Goal: Ask a question

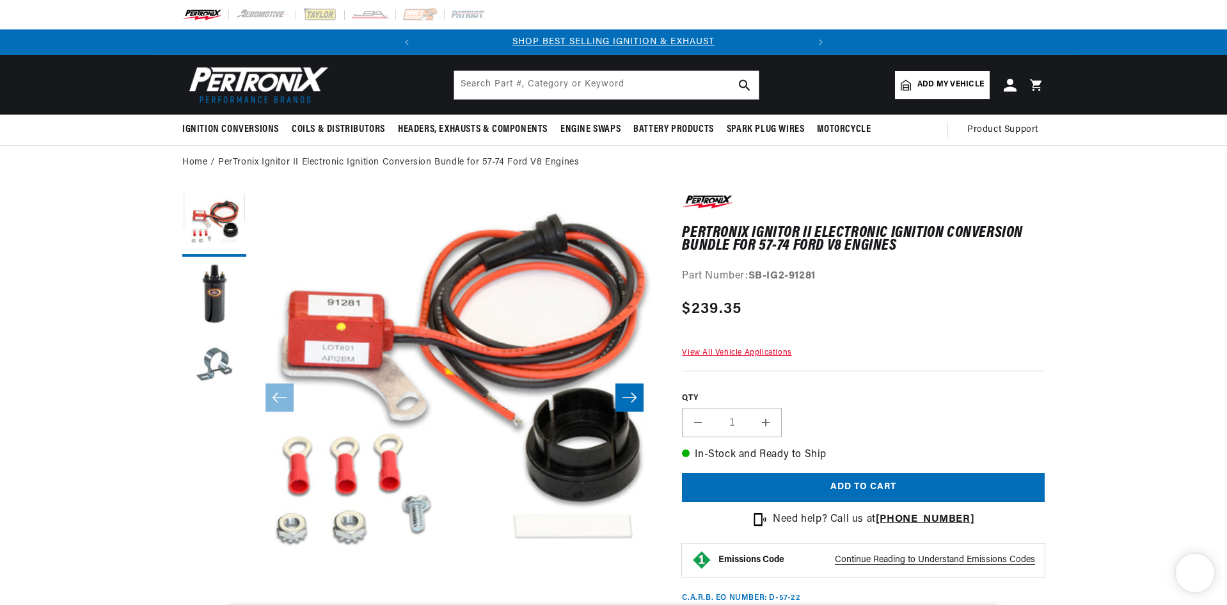
click at [757, 351] on link "View All Vehicle Applications" at bounding box center [736, 353] width 109 height 8
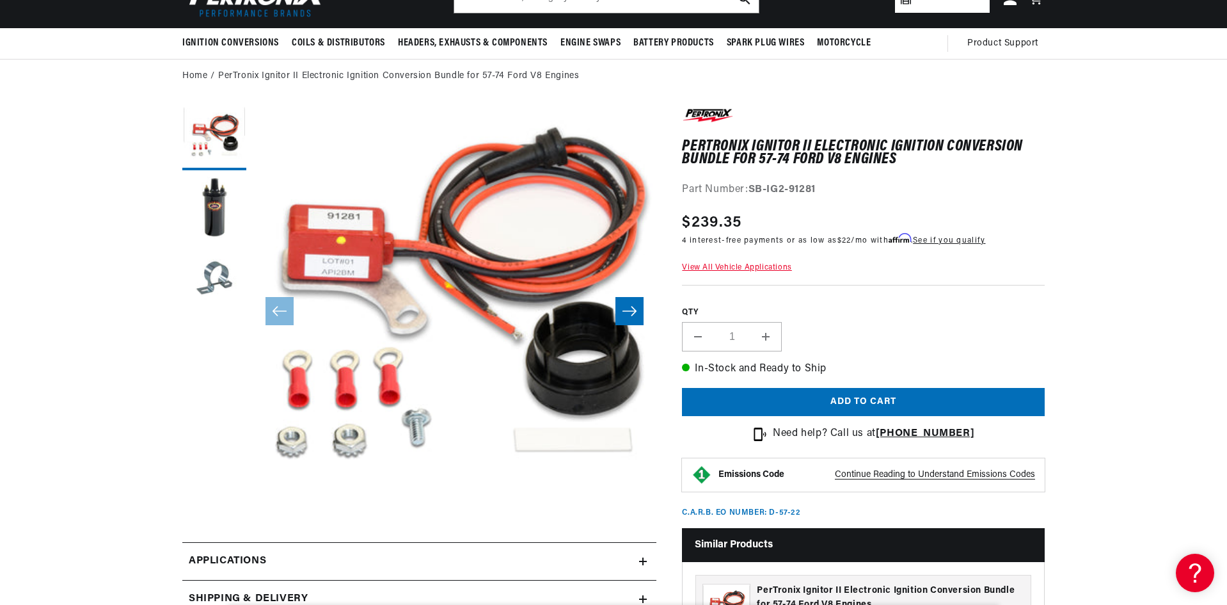
scroll to position [64, 0]
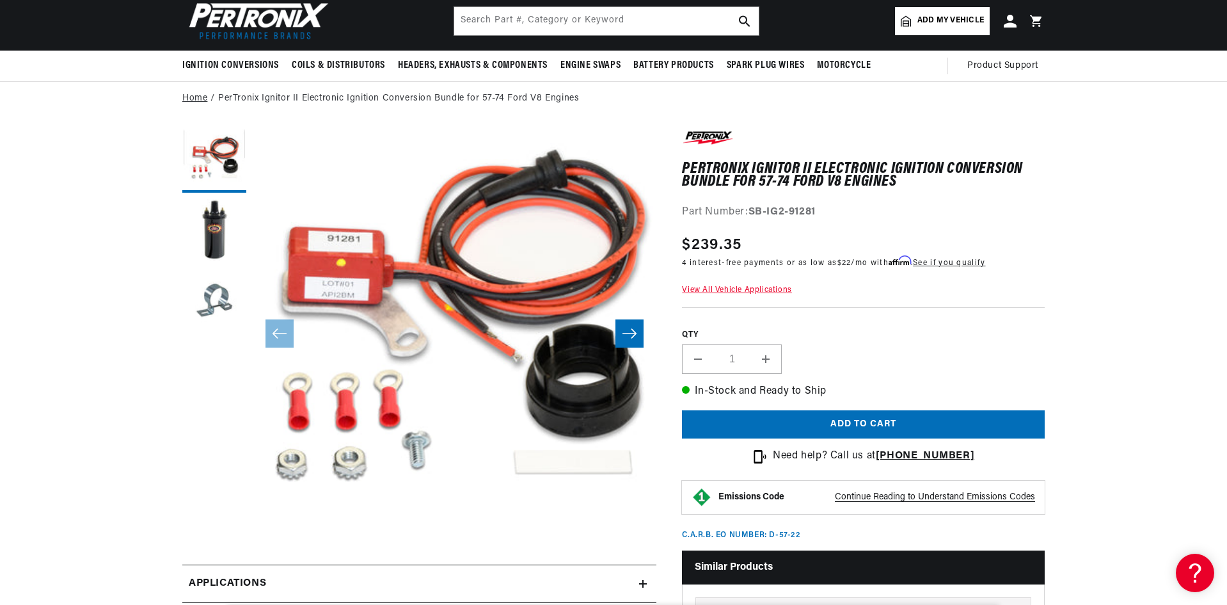
click at [200, 99] on link "Home" at bounding box center [194, 98] width 25 height 14
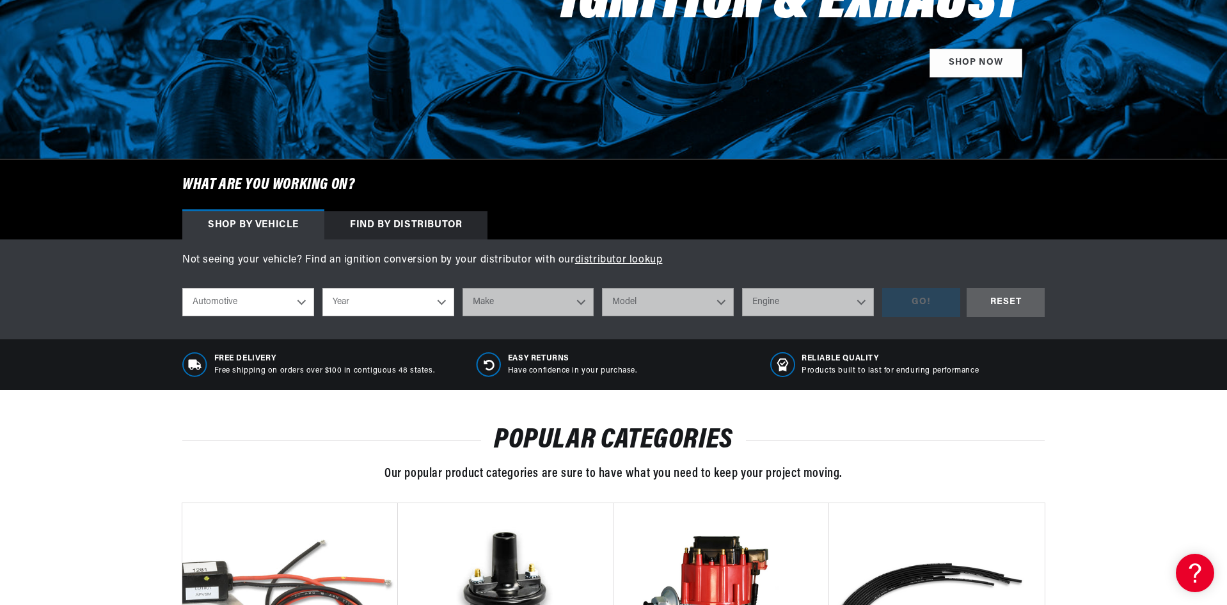
select select "1977"
click at [322, 288] on select "Year [DATE] 2025 2024 2023 2022 2021 2020 2019 2018 2017 2016 2015 2014 2013 20…" at bounding box center [388, 302] width 132 height 28
select select "1977"
click at [579, 301] on select "Make Alfa Romeo American Motors Audi Avanti BMW Buick Cadillac Checker Chevrole…" at bounding box center [529, 302] width 132 height 28
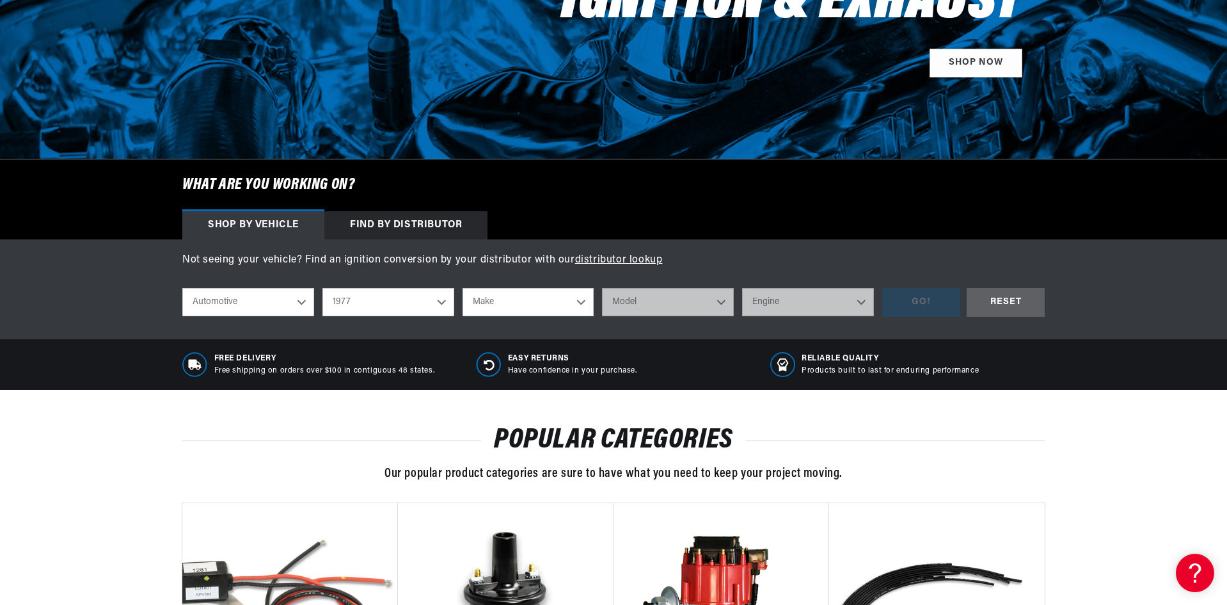
select select "Ford"
click at [463, 288] on select "Make Alfa Romeo American Motors Audi Avanti BMW Buick Cadillac Checker Chevrole…" at bounding box center [529, 302] width 132 height 28
select select "Ford"
click at [724, 306] on select "Model B-100 Bronco Custom 500 E-100 Econoline E-100 Econoline Club Wagon E-150 …" at bounding box center [668, 302] width 132 height 28
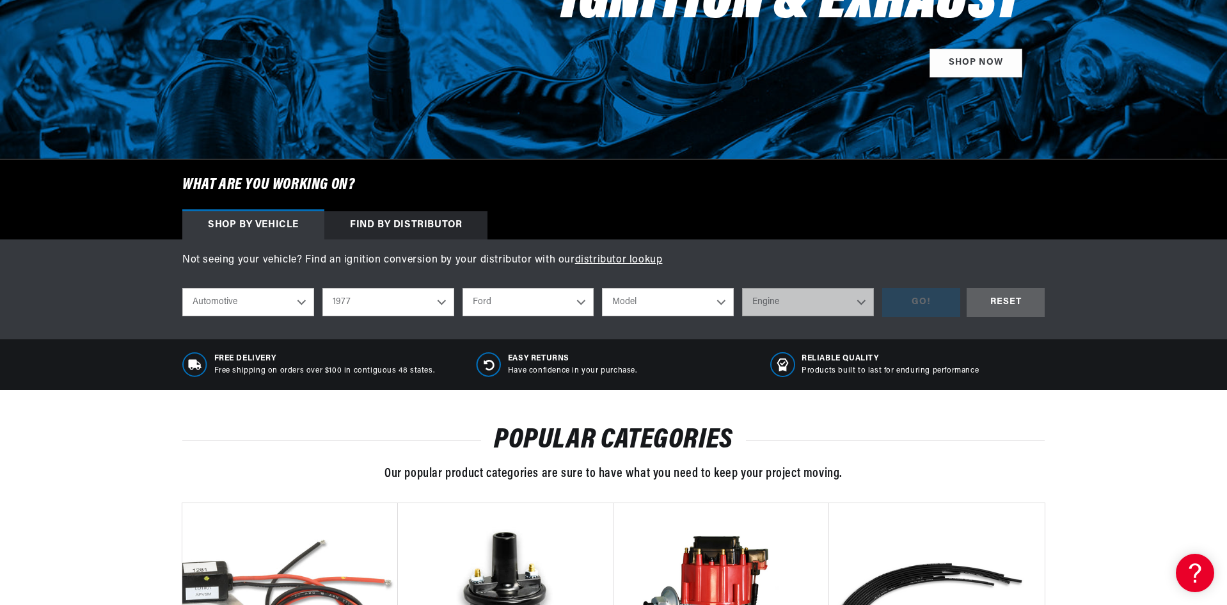
select select "F-500"
click at [602, 288] on select "Model B-100 Bronco Custom 500 E-100 Econoline E-100 Econoline Club Wagon E-150 …" at bounding box center [668, 302] width 132 height 28
select select "F-500"
click at [858, 302] on select "Engine 330cid / 5.4L 360cid / 5.9L 390cid / 6.4L" at bounding box center [808, 302] width 132 height 28
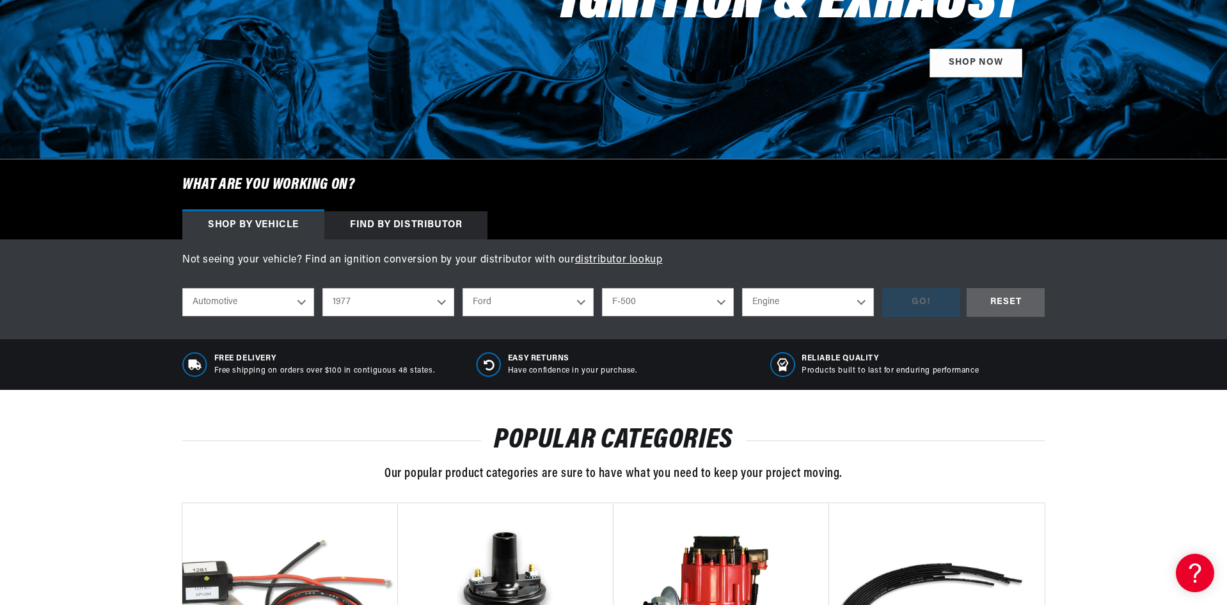
select select "360cid-5.9L"
click at [742, 288] on select "Engine 330cid / 5.4L 360cid / 5.9L 390cid / 6.4L" at bounding box center [808, 302] width 132 height 28
select select "360cid-5.9L"
click at [927, 292] on div "GO!" at bounding box center [921, 302] width 78 height 29
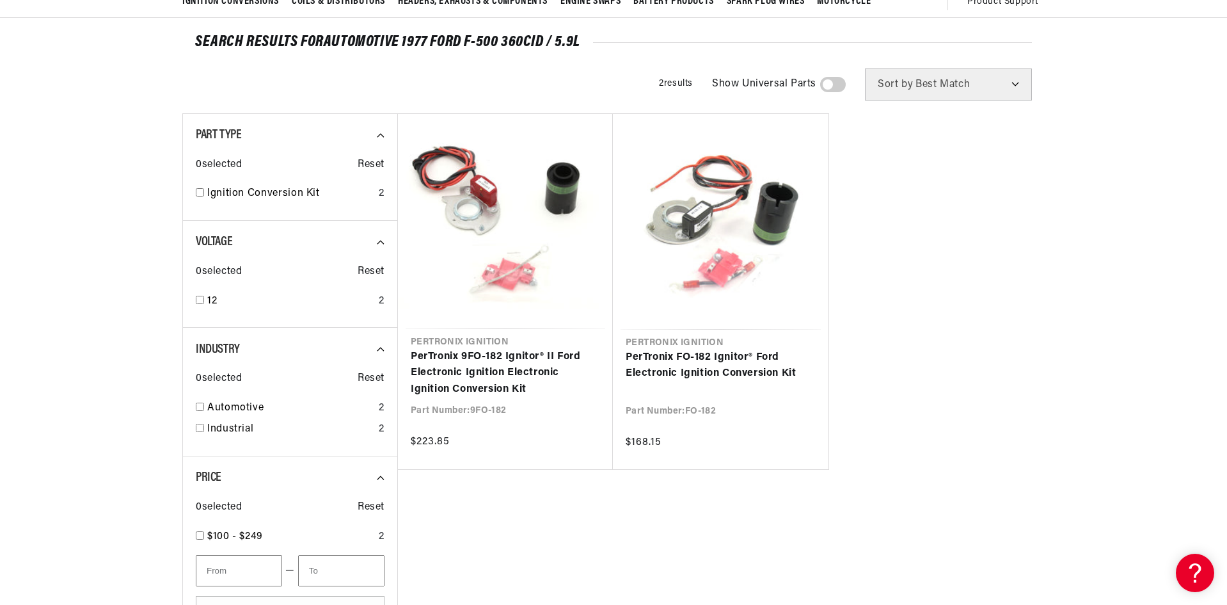
scroll to position [0, 388]
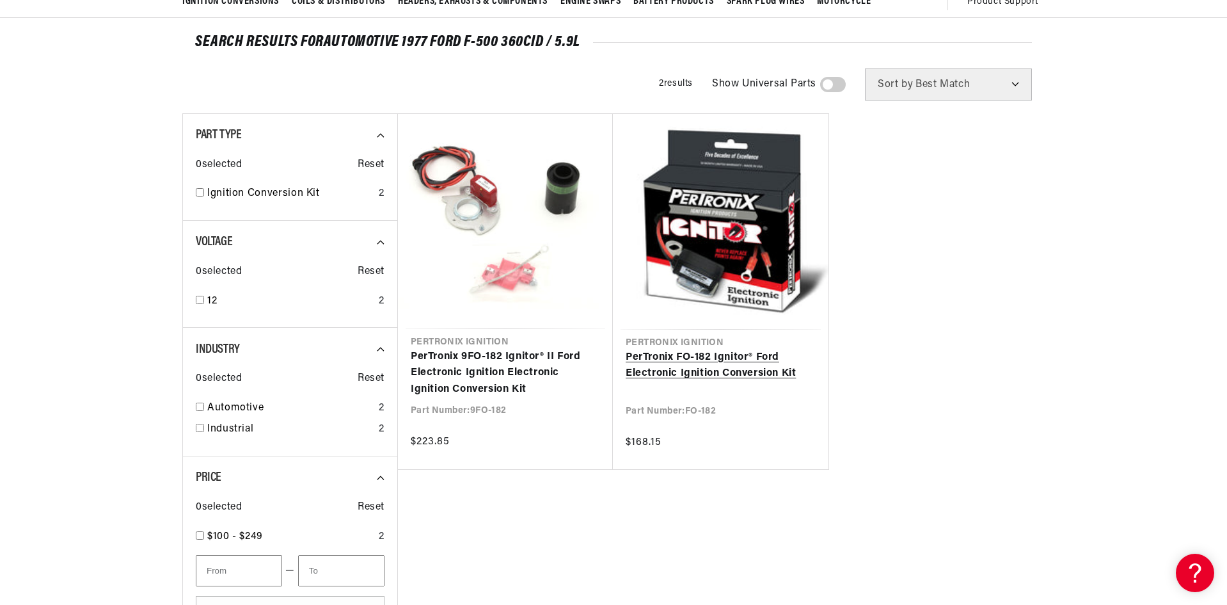
click at [695, 356] on link "PerTronix FO-182 Ignitor® Ford Electronic Ignition Conversion Kit" at bounding box center [721, 365] width 190 height 33
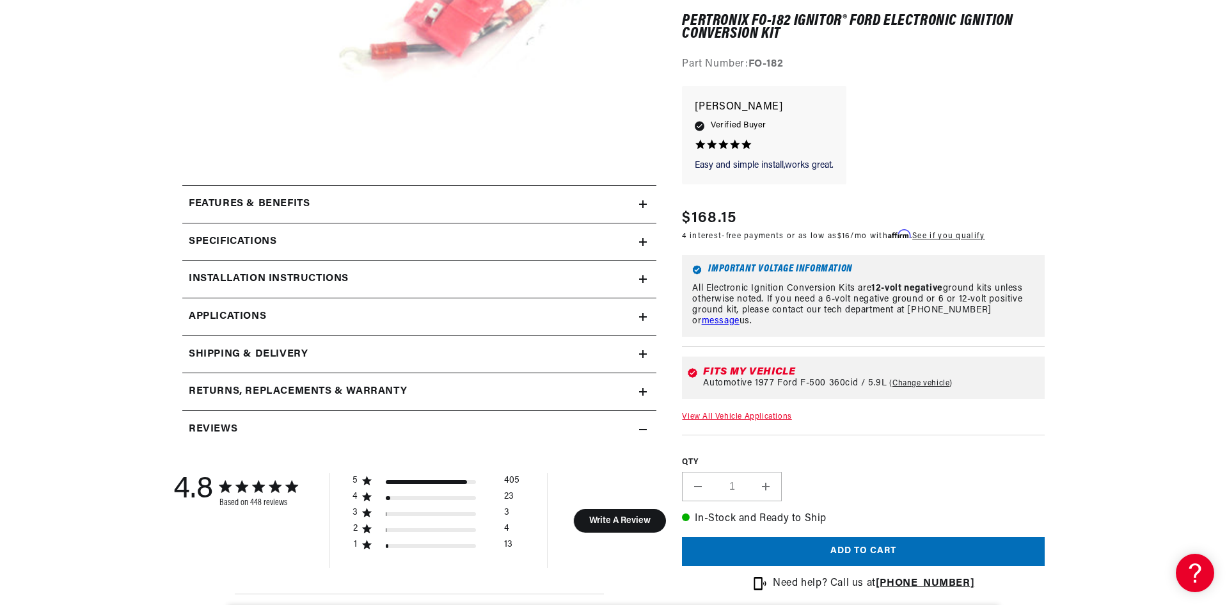
scroll to position [448, 0]
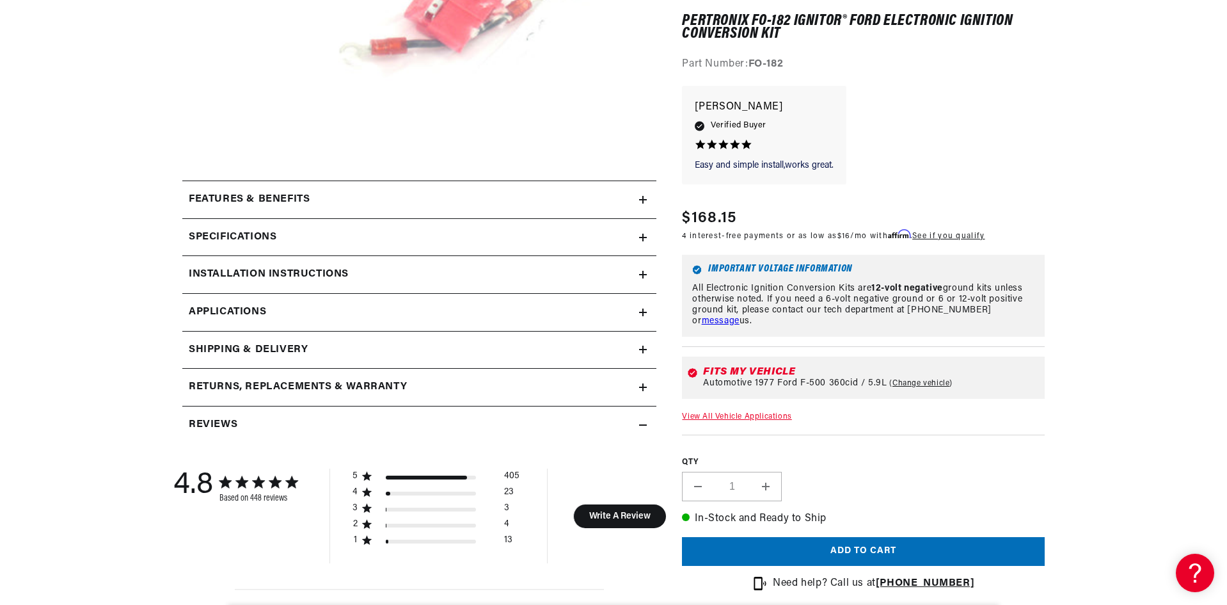
click at [638, 238] on div "Specifications" at bounding box center [410, 237] width 457 height 17
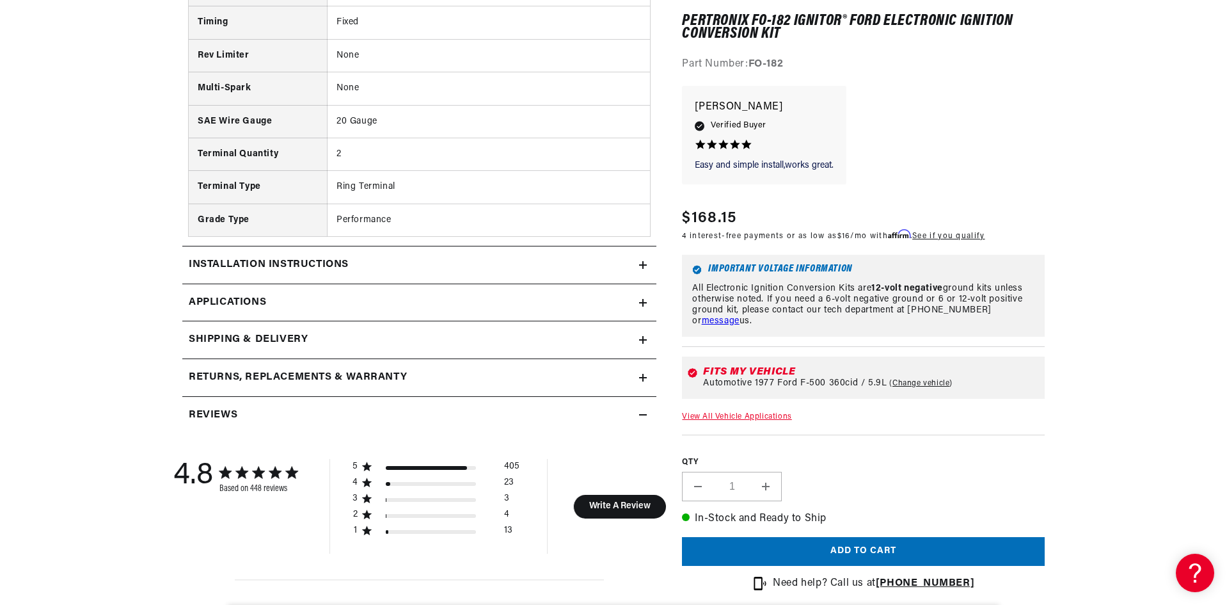
scroll to position [1024, 0]
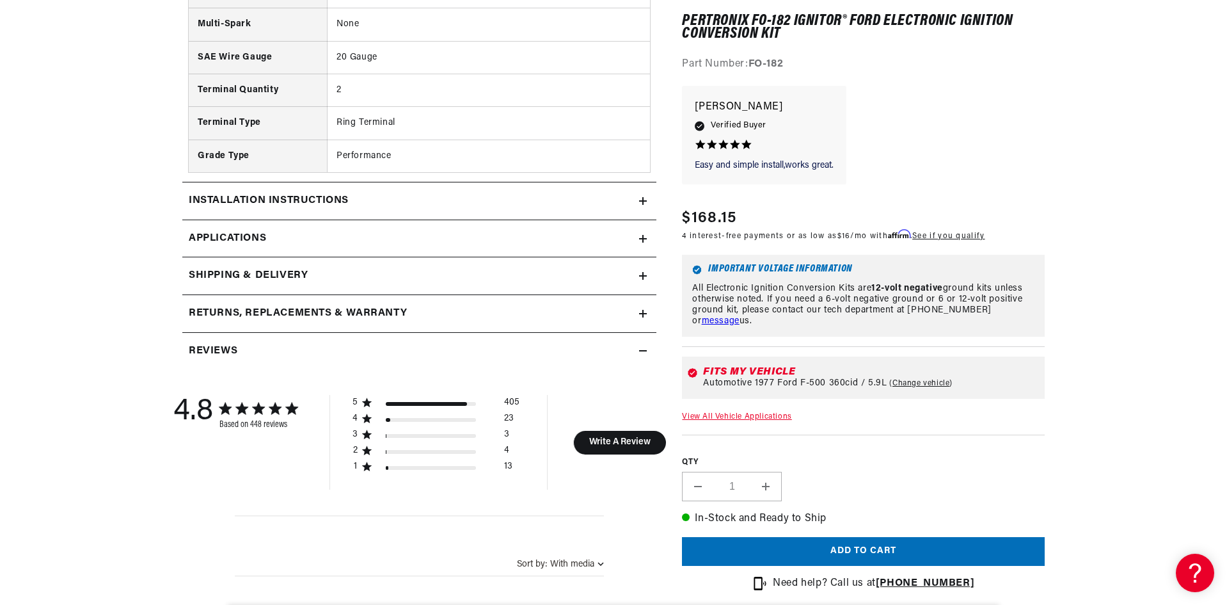
click at [640, 236] on icon at bounding box center [643, 239] width 8 height 8
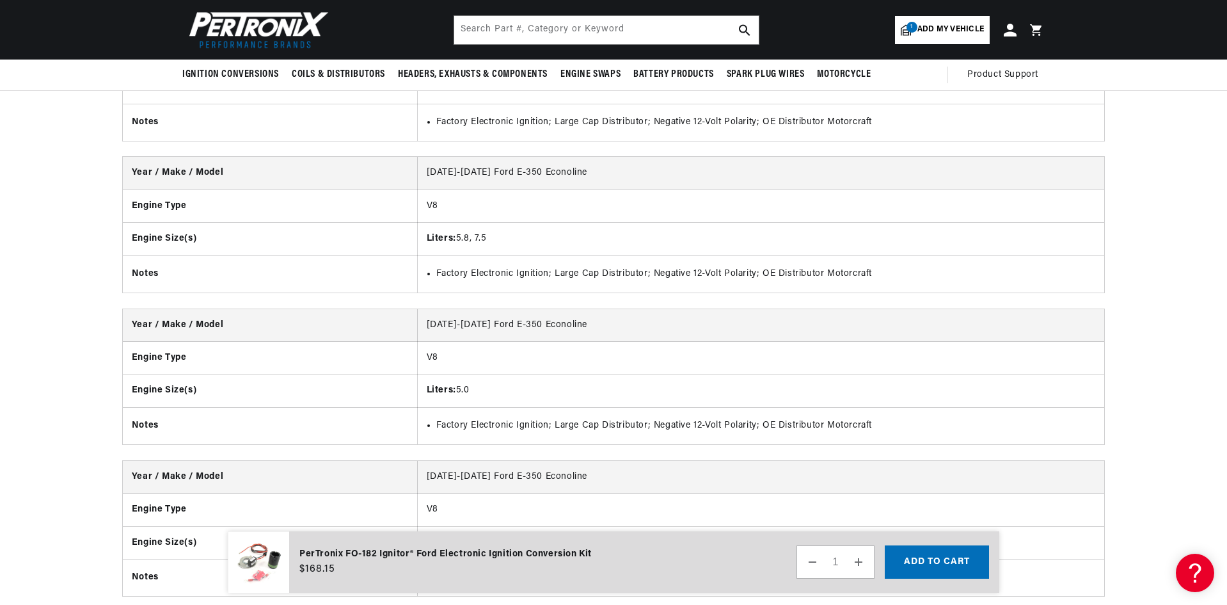
scroll to position [7467, 0]
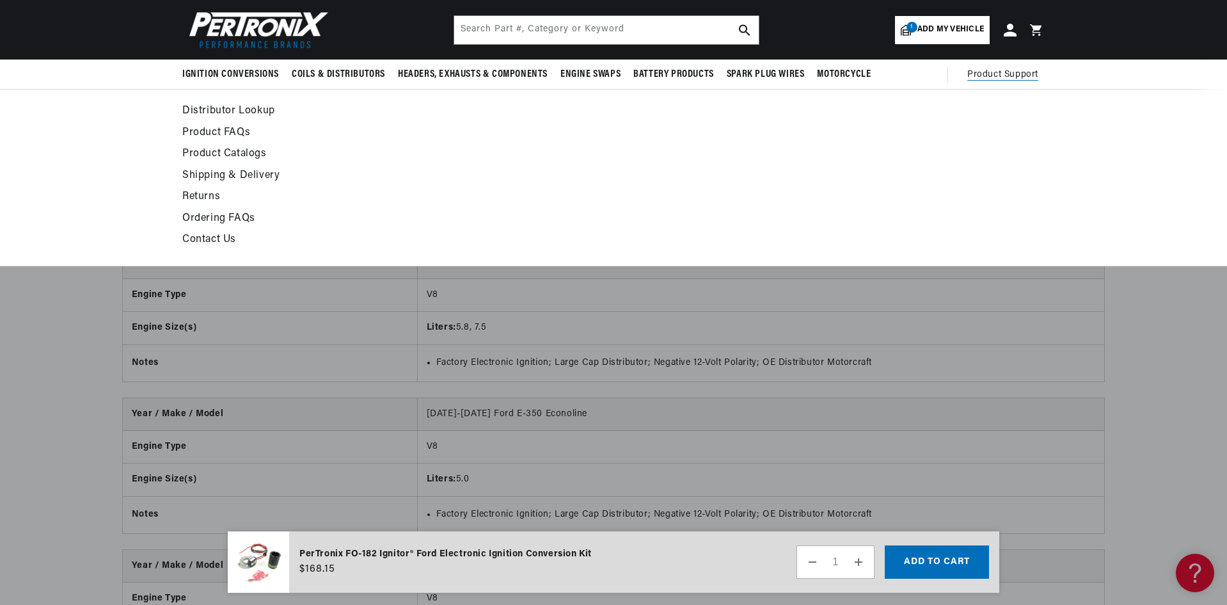
click at [1004, 74] on span "Product Support" at bounding box center [1002, 75] width 71 height 14
click at [223, 239] on link "Contact Us" at bounding box center [496, 240] width 629 height 18
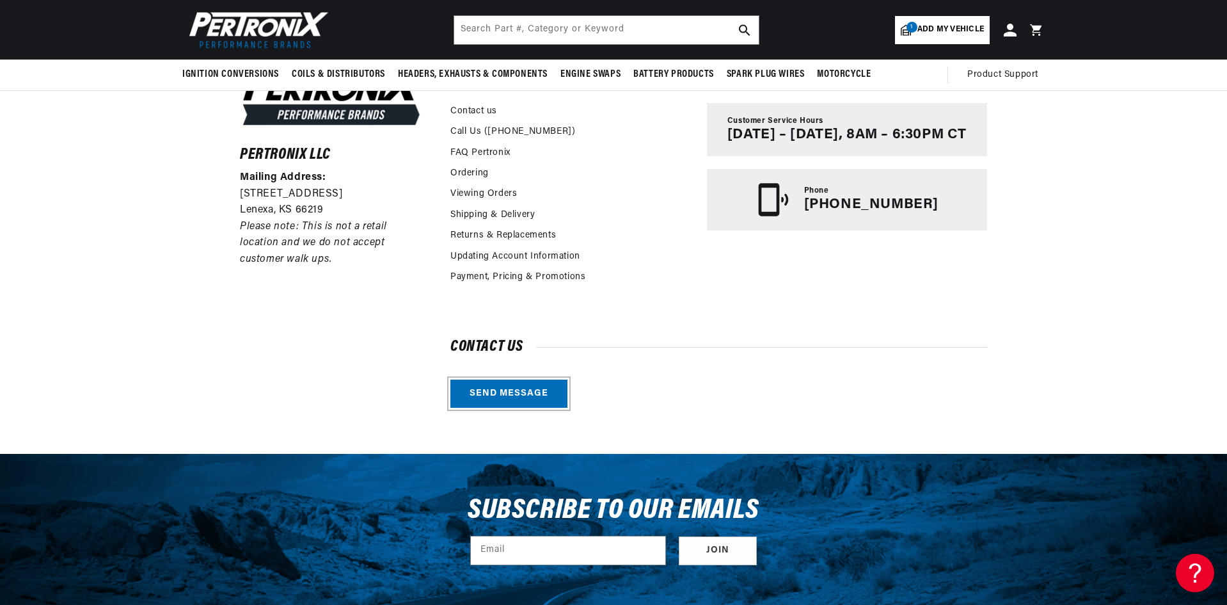
drag, startPoint x: 527, startPoint y: 395, endPoint x: 535, endPoint y: 388, distance: 11.4
click at [528, 395] on link "Send message" at bounding box center [508, 393] width 117 height 29
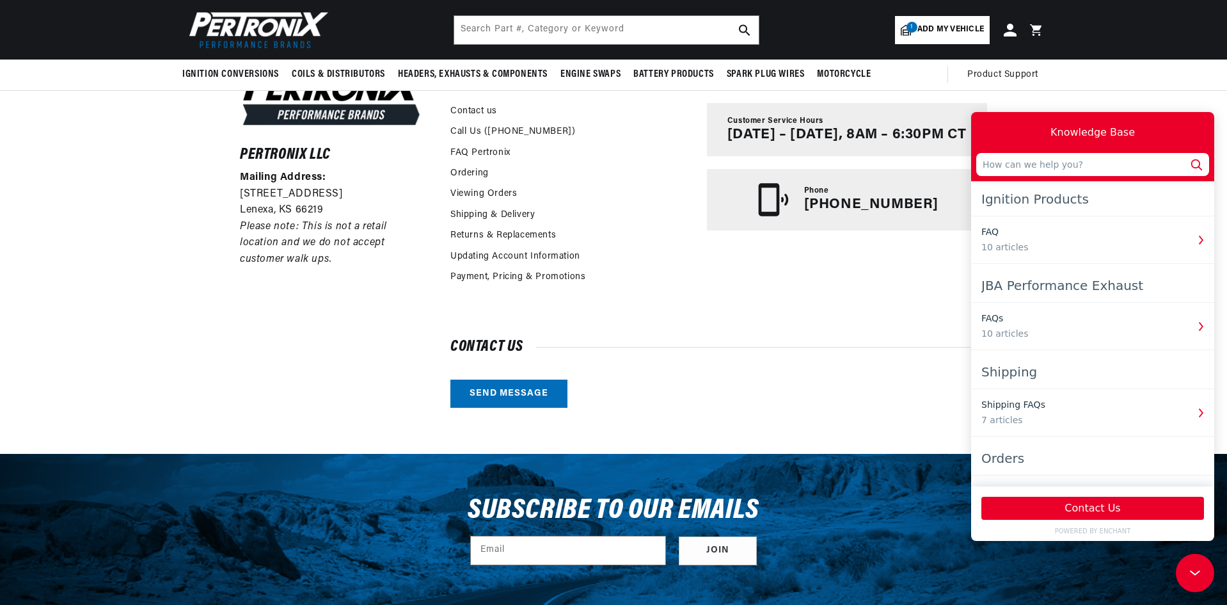
scroll to position [0, 388]
click at [1094, 506] on button "Contact Us" at bounding box center [1092, 507] width 223 height 23
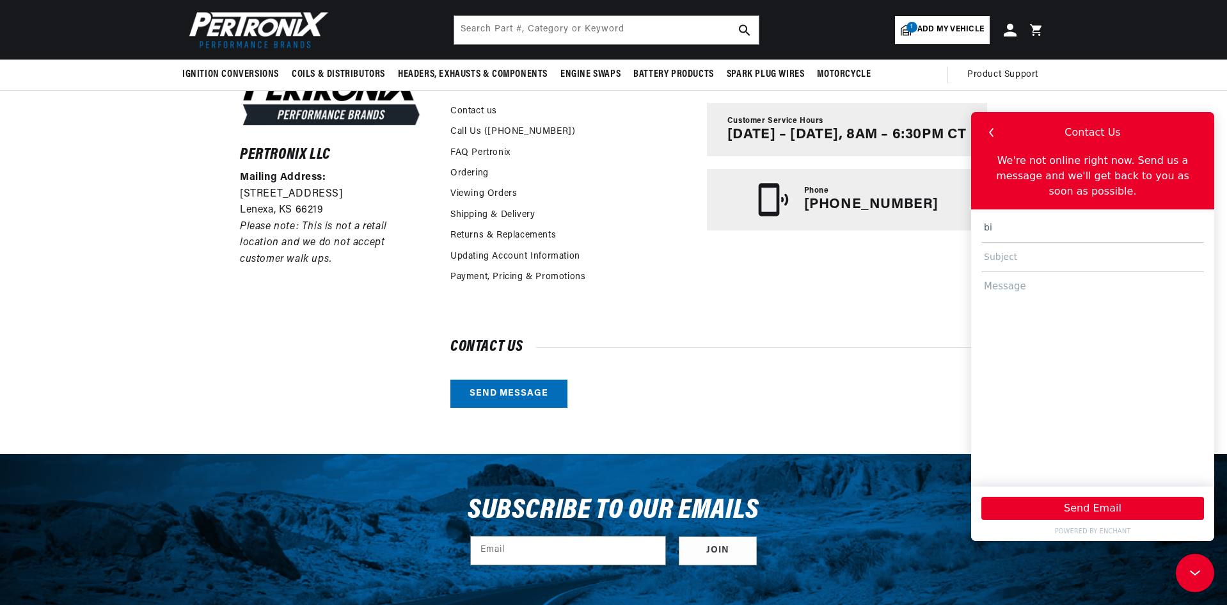
scroll to position [0, 0]
type input "[EMAIL_ADDRESS][DOMAIN_NAME]"
click at [1088, 242] on input "[EMAIL_ADDRESS][DOMAIN_NAME]" at bounding box center [1092, 256] width 223 height 29
type input "b"
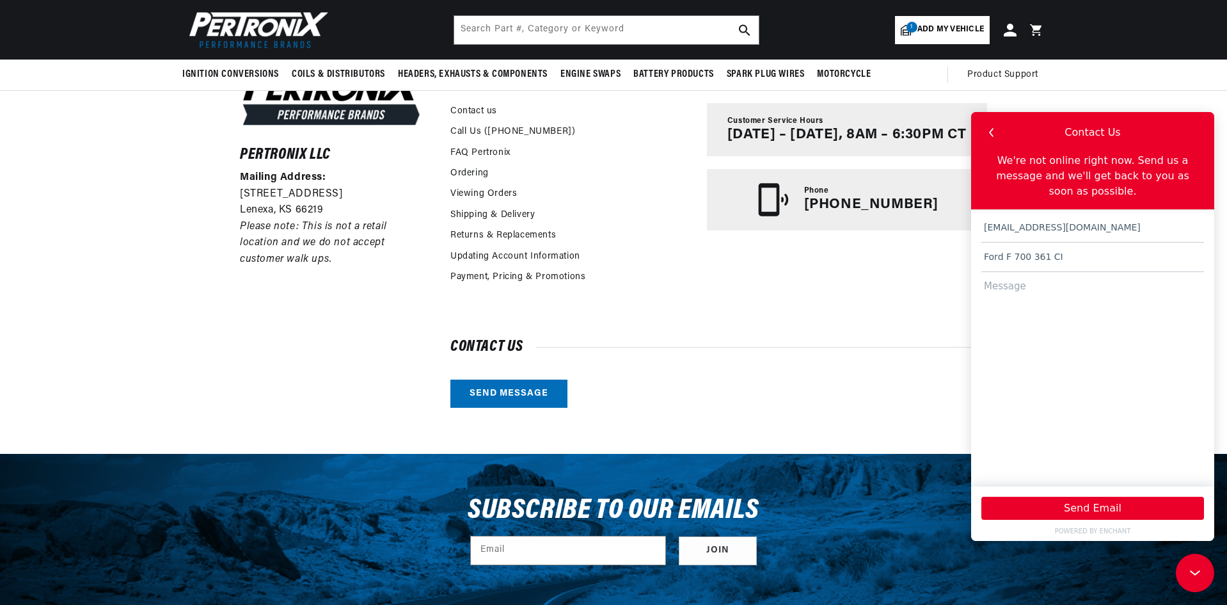
type input "Ford F 700 361 CI"
click at [1015, 276] on textarea at bounding box center [1092, 373] width 223 height 202
click at [1025, 272] on textarea "looking fo one of your solid state ignition conversions for my f700 with the 36…" at bounding box center [1092, 373] width 223 height 202
click at [1194, 287] on textarea "looking for one of your solid state ignition conversions for my f700 with the 3…" at bounding box center [1092, 373] width 223 height 202
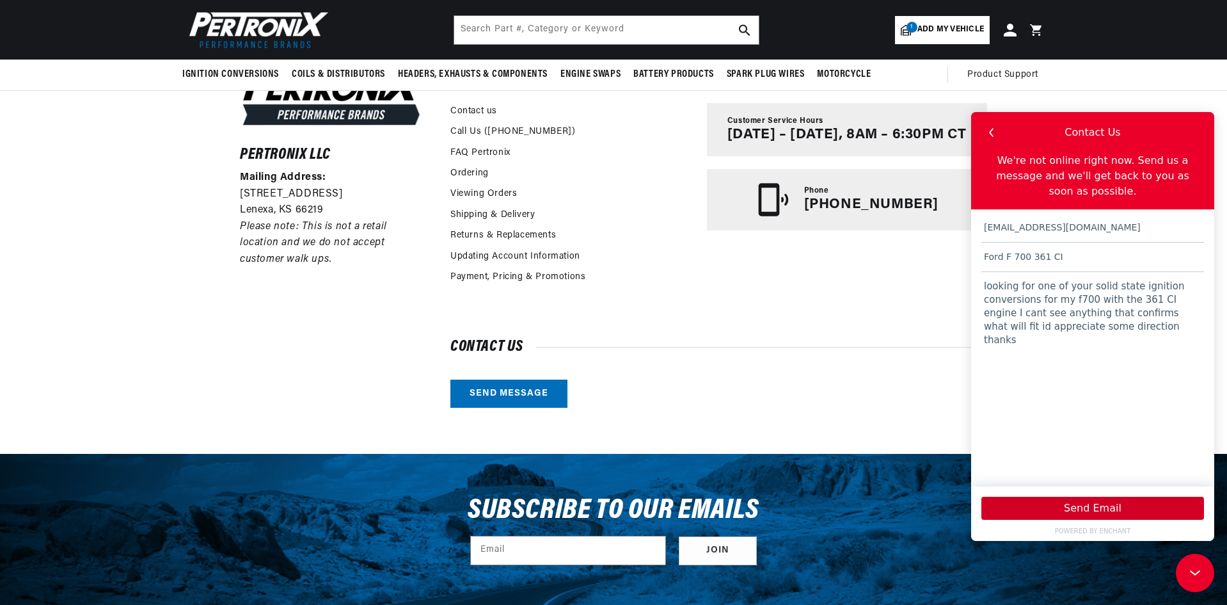
type textarea "looking for one of your solid state ignition conversions for my f700 with the 3…"
click at [1089, 516] on button "Send Email" at bounding box center [1092, 507] width 223 height 23
